Goal: Task Accomplishment & Management: Manage account settings

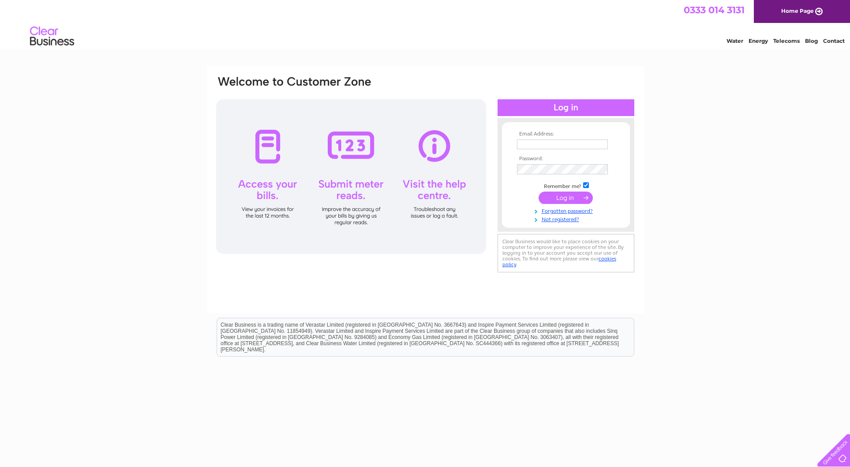
click at [587, 184] on input "checkbox" at bounding box center [586, 185] width 6 height 6
checkbox input "false"
click at [575, 146] on input "cedartreeworcs@gmsil.com" at bounding box center [563, 144] width 92 height 11
type input "cedartreeworcs@gmail.com"
click at [559, 198] on input "submit" at bounding box center [566, 198] width 54 height 12
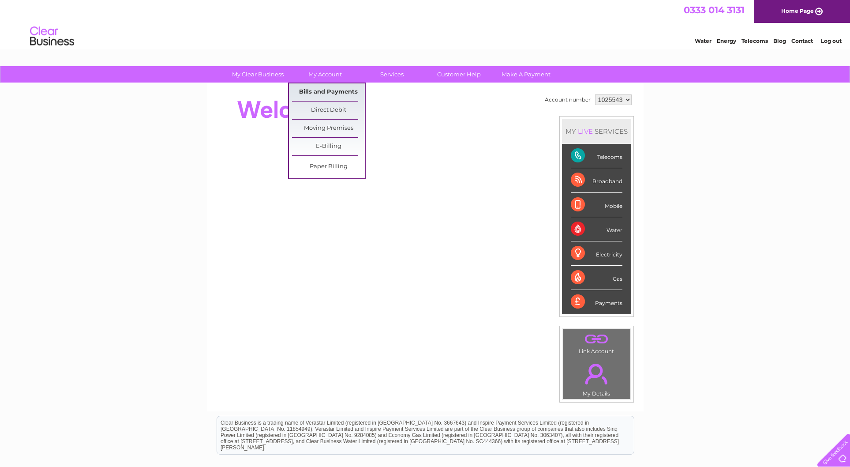
click at [322, 89] on link "Bills and Payments" at bounding box center [328, 92] width 73 height 18
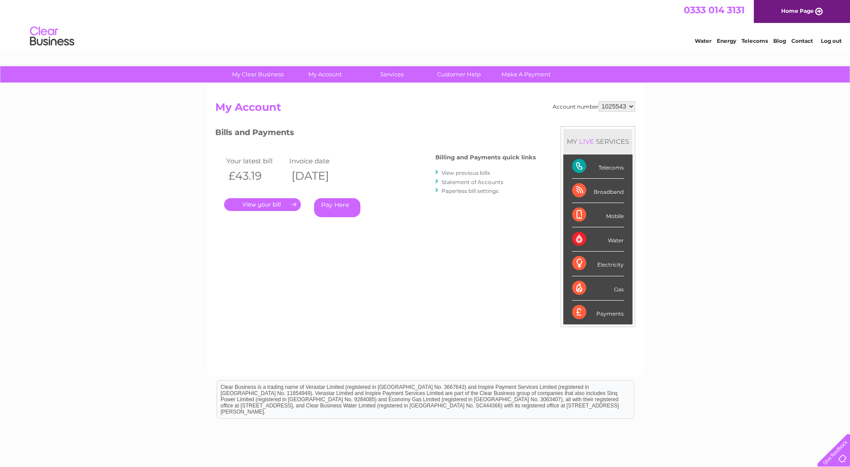
click at [264, 203] on link "." at bounding box center [262, 204] width 77 height 13
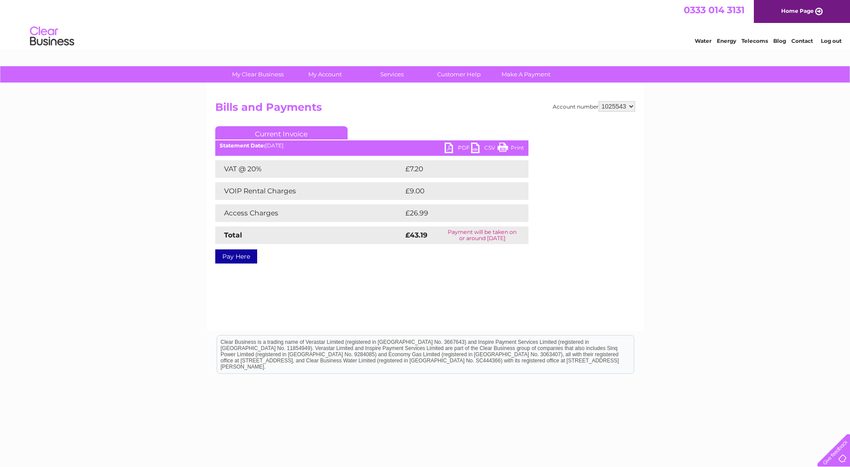
click at [464, 148] on link "PDF" at bounding box center [458, 149] width 26 height 13
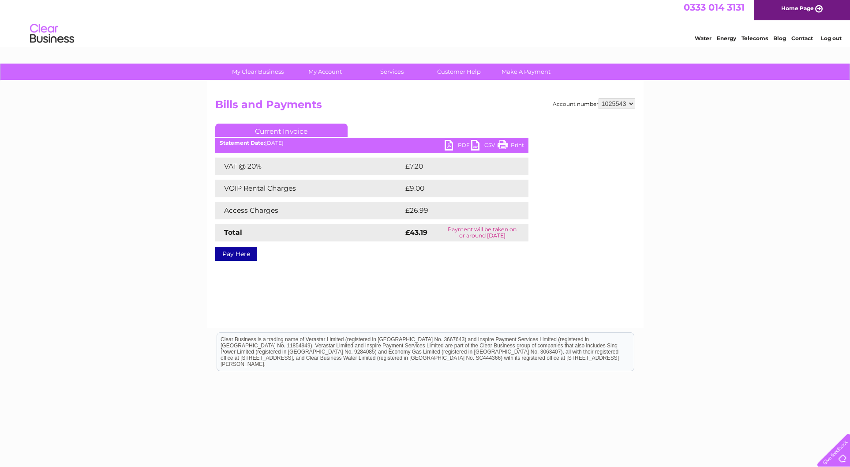
click at [833, 39] on link "Log out" at bounding box center [831, 38] width 21 height 7
